Goal: Task Accomplishment & Management: Manage account settings

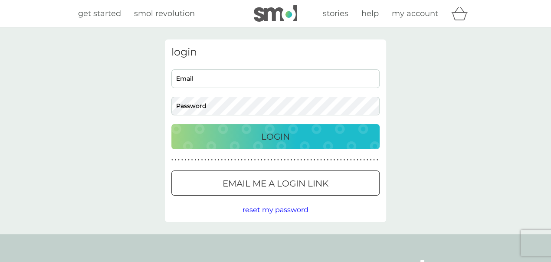
type input "[EMAIL_ADDRESS][DOMAIN_NAME]"
click at [274, 133] on p "Login" at bounding box center [275, 137] width 29 height 14
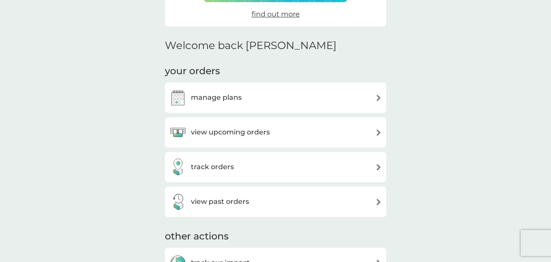
scroll to position [187, 0]
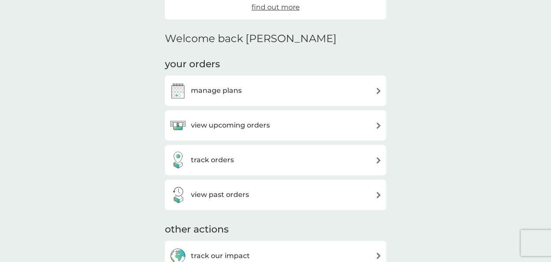
click at [371, 122] on div "view upcoming orders" at bounding box center [275, 125] width 212 height 17
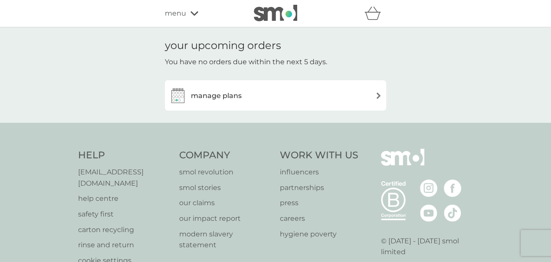
click at [213, 97] on h3 "manage plans" at bounding box center [216, 95] width 51 height 11
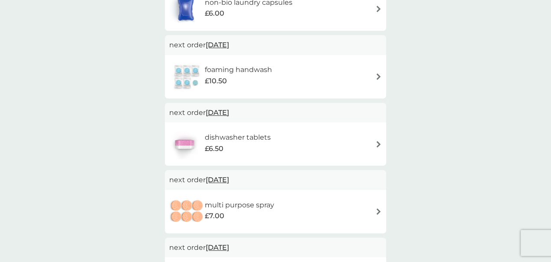
scroll to position [206, 0]
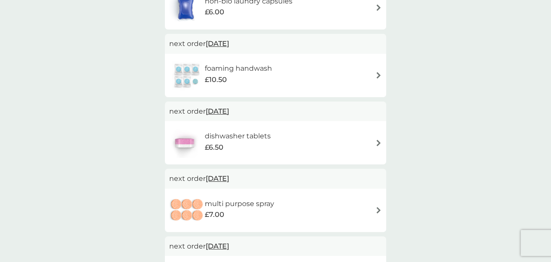
click at [316, 76] on div "foaming handwash £10.50" at bounding box center [275, 75] width 212 height 30
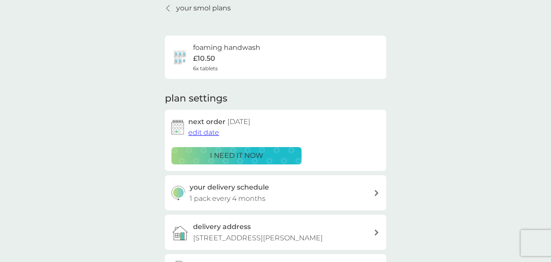
scroll to position [47, 0]
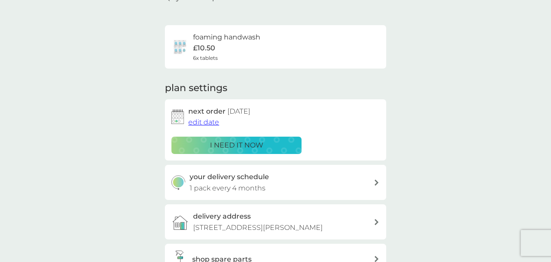
click at [196, 120] on span "edit date" at bounding box center [203, 122] width 31 height 8
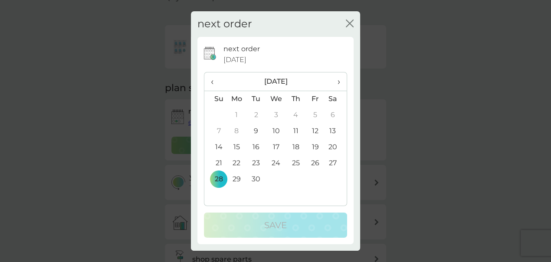
click at [254, 131] on td "9" at bounding box center [256, 131] width 20 height 16
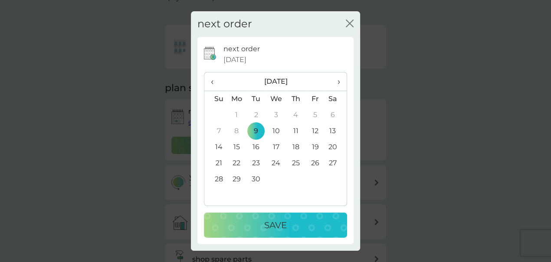
click at [265, 222] on p "Save" at bounding box center [275, 225] width 23 height 14
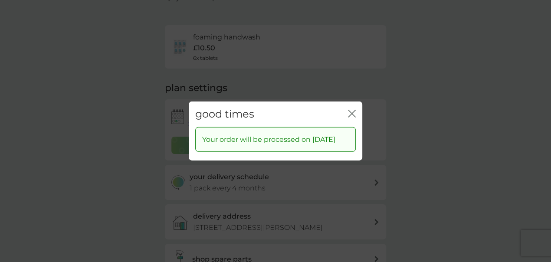
click at [352, 110] on icon "close" at bounding box center [353, 113] width 3 height 7
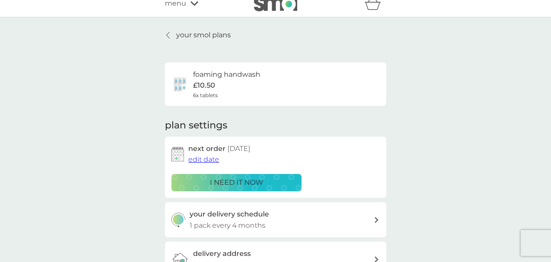
scroll to position [10, 0]
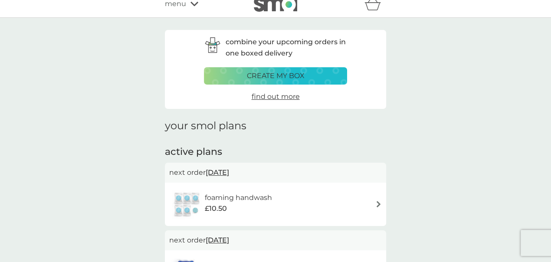
scroll to position [206, 0]
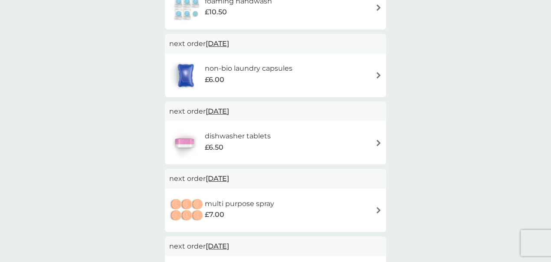
click at [376, 142] on img at bounding box center [378, 143] width 7 height 7
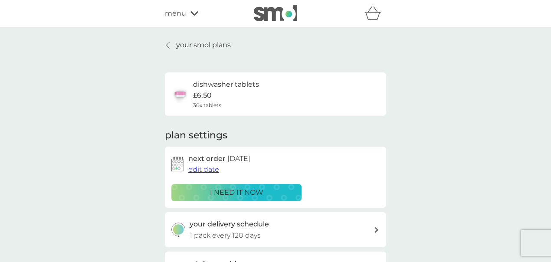
click at [214, 171] on span "edit date" at bounding box center [203, 169] width 31 height 8
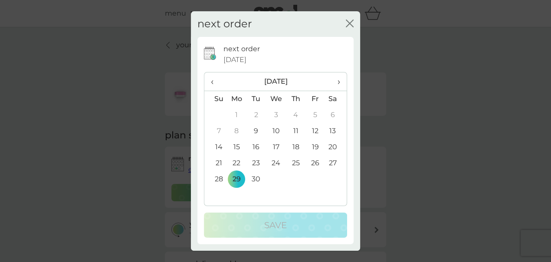
click at [256, 131] on td "9" at bounding box center [256, 131] width 20 height 16
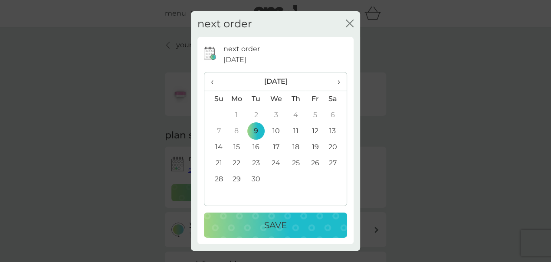
click at [257, 219] on div "Save" at bounding box center [275, 225] width 126 height 14
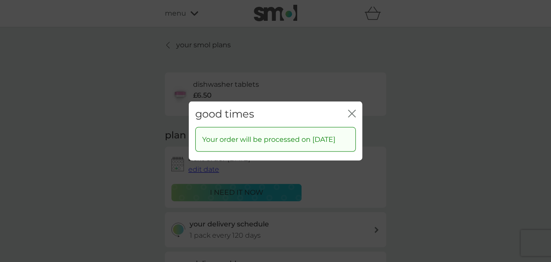
click at [350, 110] on icon "close" at bounding box center [352, 114] width 8 height 8
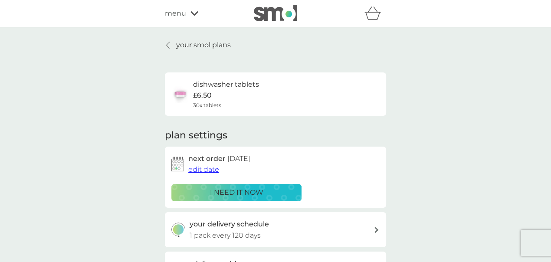
click at [176, 44] on p "your smol plans" at bounding box center [203, 44] width 55 height 11
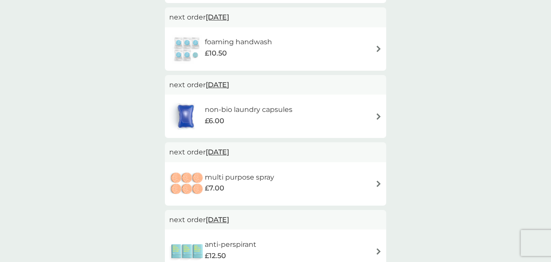
scroll to position [241, 0]
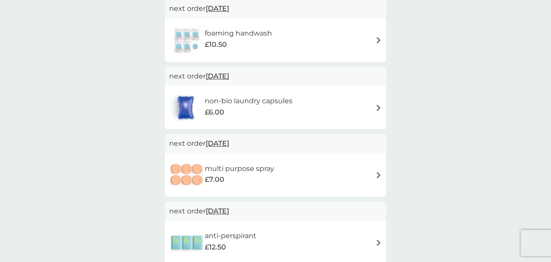
click at [225, 143] on span "2 Oct 2025" at bounding box center [216, 143] width 23 height 17
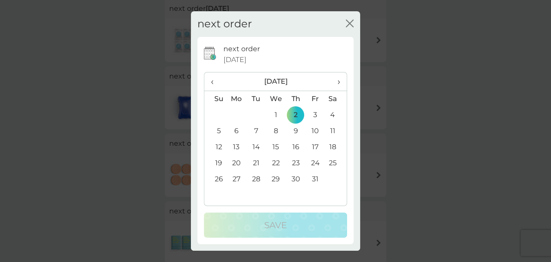
click at [337, 84] on span "›" at bounding box center [335, 81] width 9 height 18
click at [256, 114] on td "2" at bounding box center [256, 115] width 20 height 16
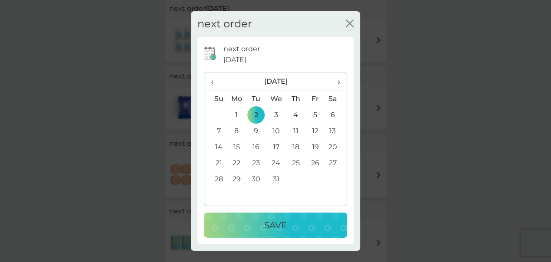
click at [273, 218] on p "Save" at bounding box center [275, 225] width 23 height 14
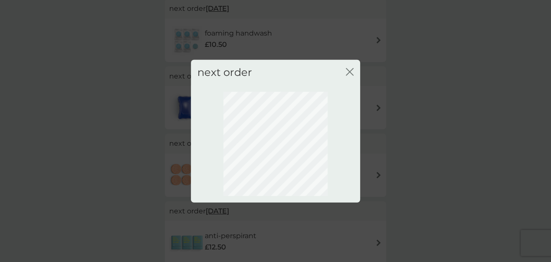
click at [351, 71] on icon "close" at bounding box center [349, 72] width 8 height 8
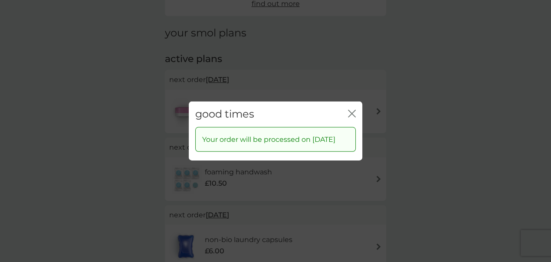
click at [354, 110] on icon "close" at bounding box center [352, 114] width 8 height 8
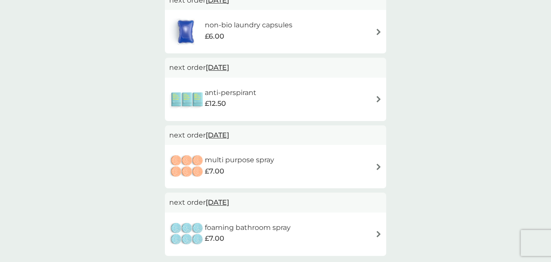
scroll to position [337, 0]
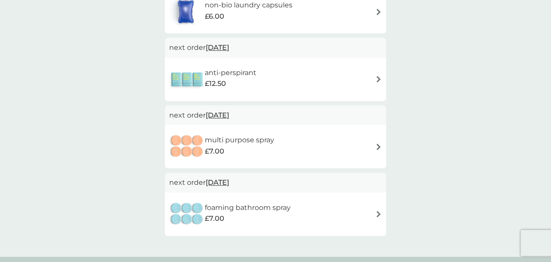
click at [229, 115] on span "2 Dec 2025" at bounding box center [216, 115] width 23 height 17
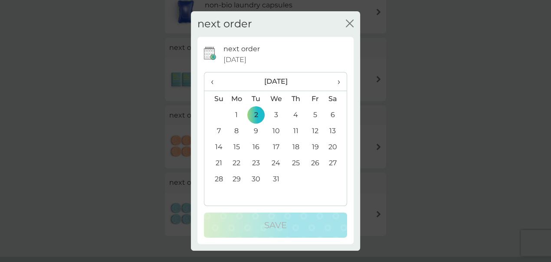
click at [337, 85] on span "›" at bounding box center [335, 81] width 9 height 18
click at [274, 147] on td "14" at bounding box center [276, 147] width 20 height 16
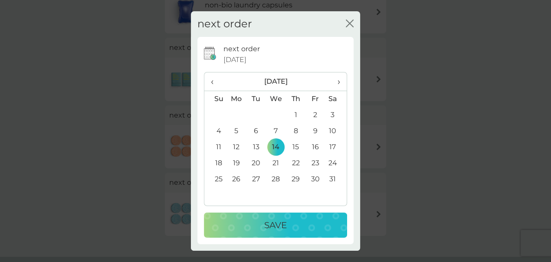
click at [270, 220] on p "Save" at bounding box center [275, 225] width 23 height 14
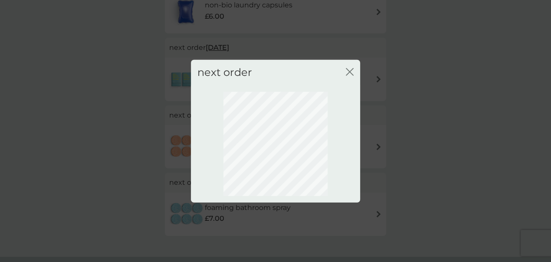
click at [348, 72] on icon "close" at bounding box center [349, 72] width 8 height 8
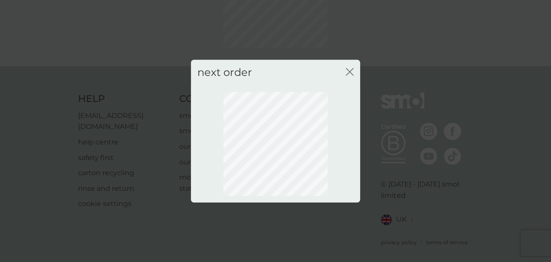
click at [348, 72] on icon "close" at bounding box center [349, 72] width 8 height 8
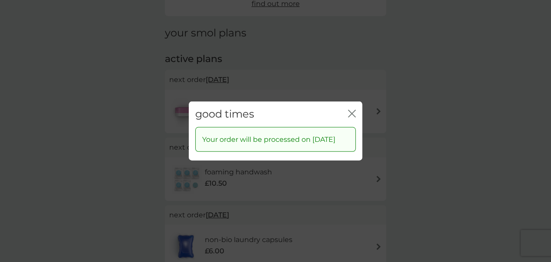
click at [352, 110] on icon "close" at bounding box center [352, 114] width 8 height 8
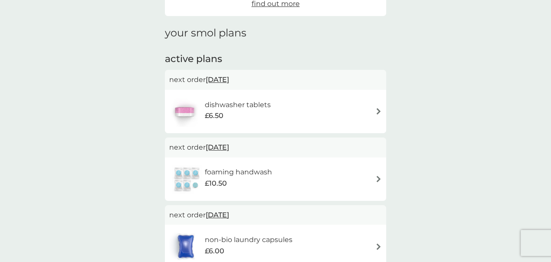
scroll to position [0, 0]
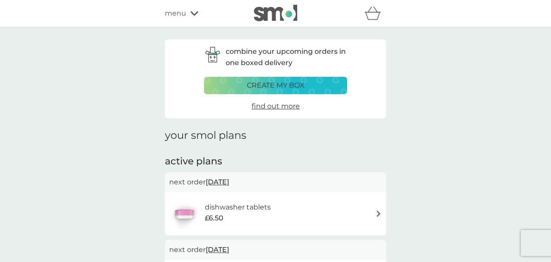
click at [193, 14] on icon at bounding box center [194, 13] width 8 height 4
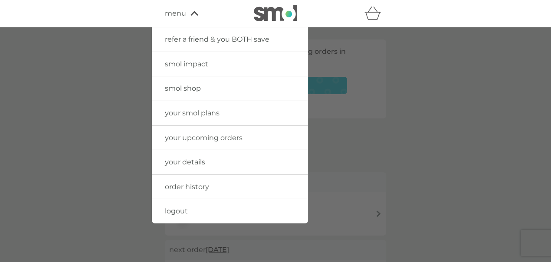
click at [176, 207] on span "logout" at bounding box center [176, 211] width 23 height 8
